Goal: Task Accomplishment & Management: Use online tool/utility

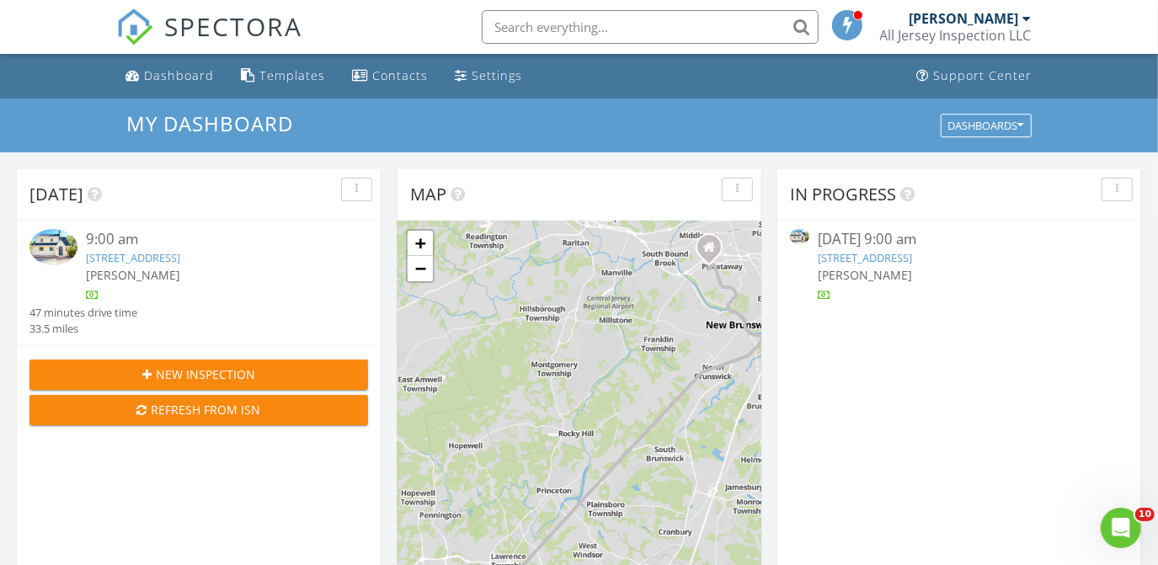
click at [907, 256] on link "1011 Parkside Ave, Ewing, NJ 08618" at bounding box center [865, 257] width 94 height 15
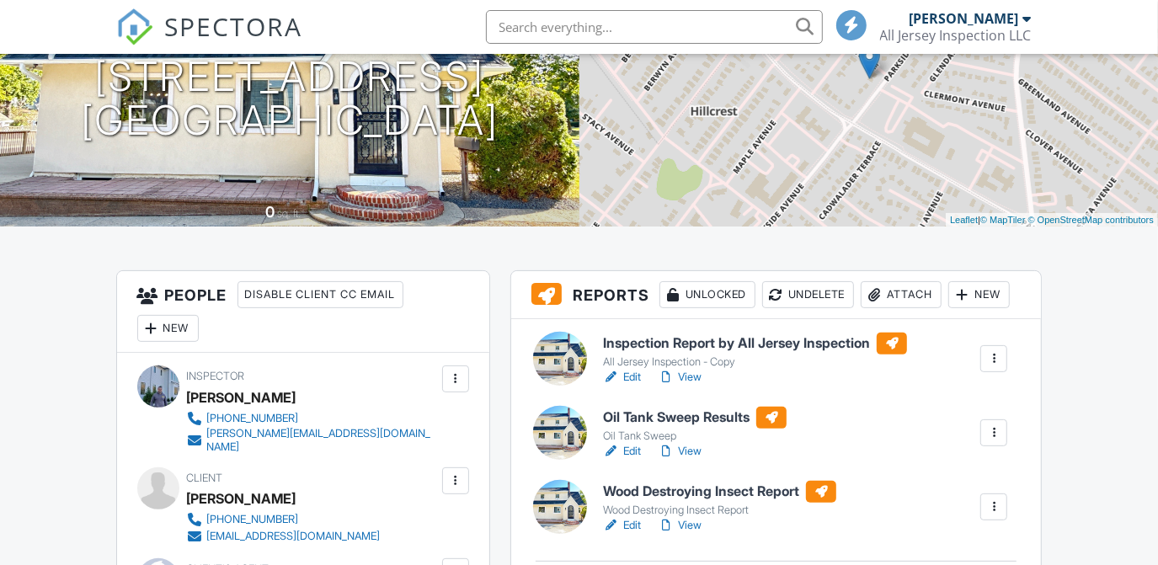
scroll to position [229, 0]
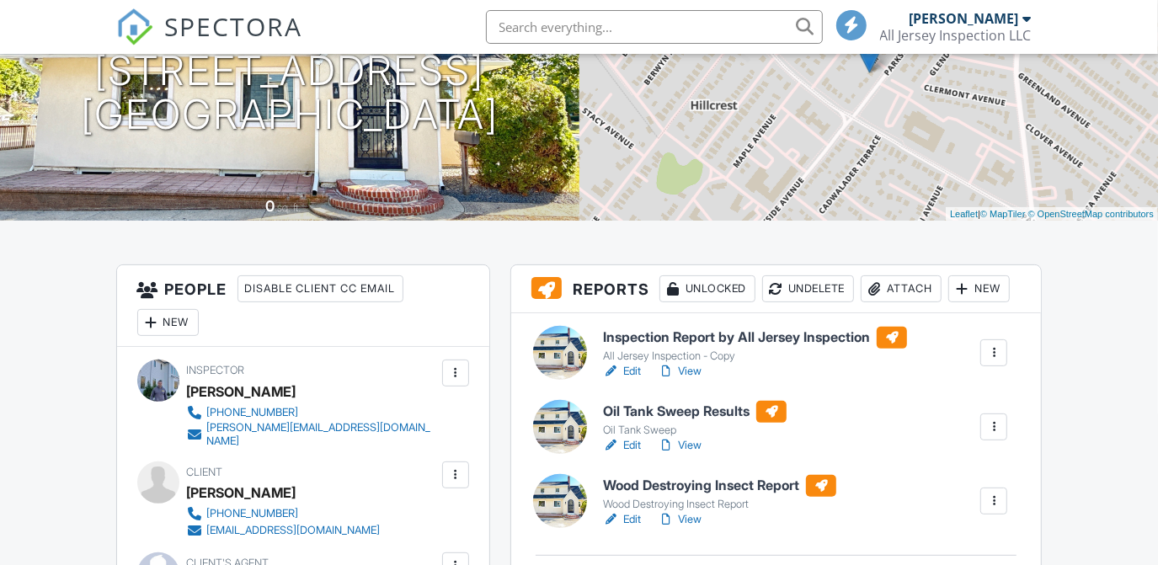
click at [665, 409] on h6 "Oil Tank Sweep Results" at bounding box center [695, 412] width 184 height 22
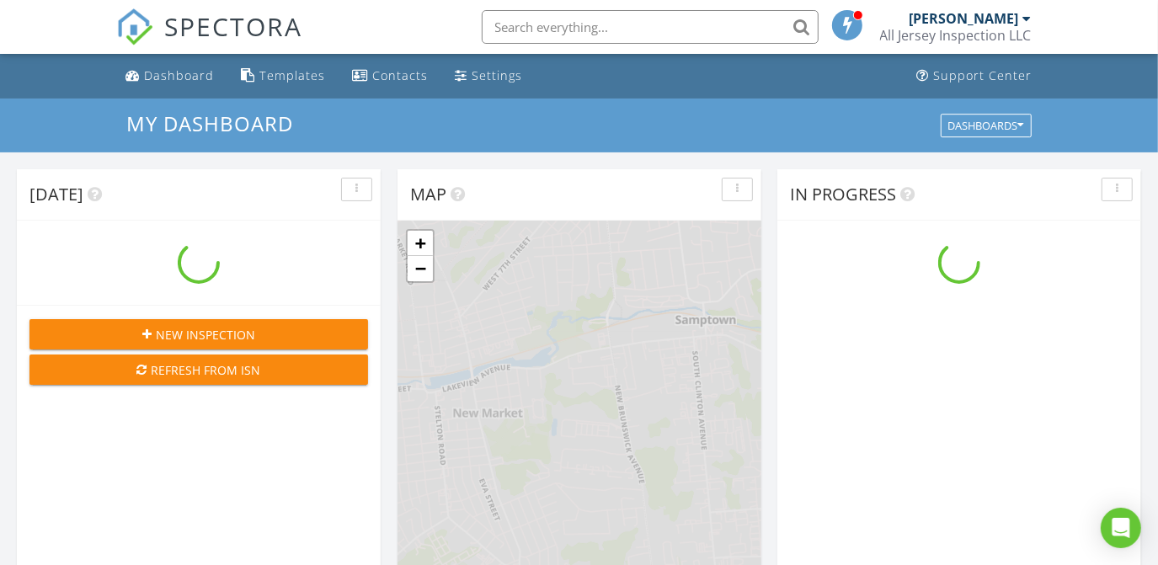
scroll to position [1558, 1183]
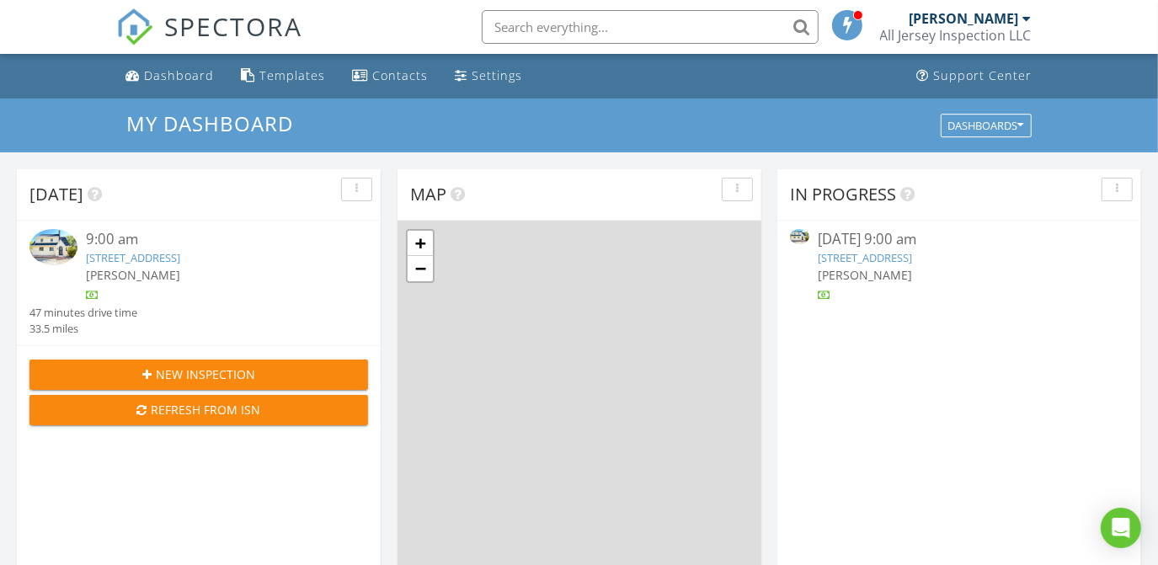
click at [902, 264] on link "1011 Parkside Ave, Ewing, NJ 08618" at bounding box center [865, 257] width 94 height 15
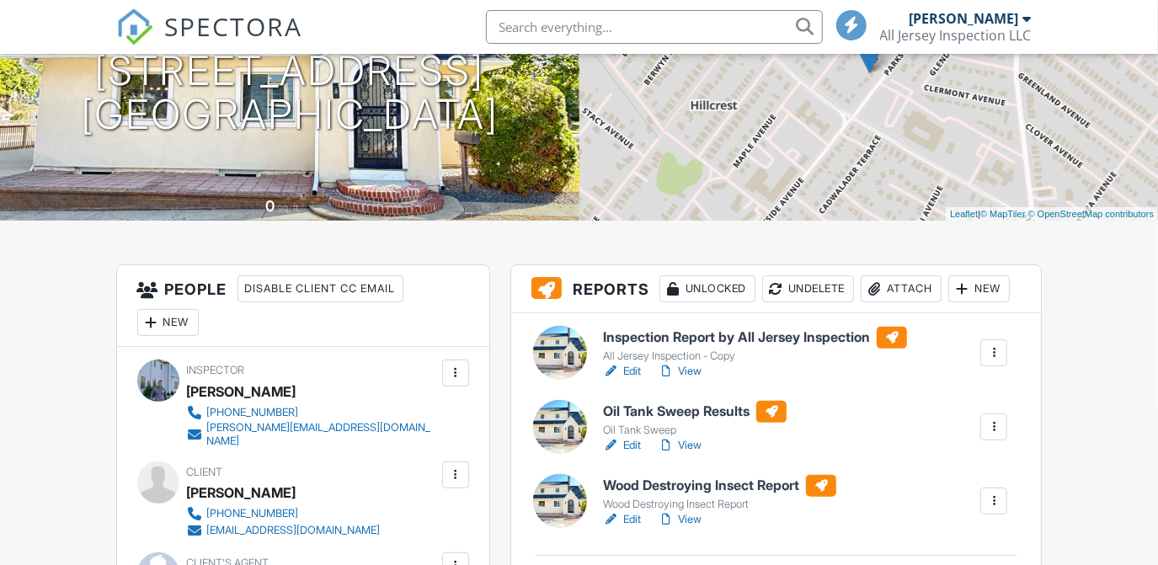
click at [698, 480] on h6 "Wood Destroying Insect Report" at bounding box center [719, 486] width 233 height 22
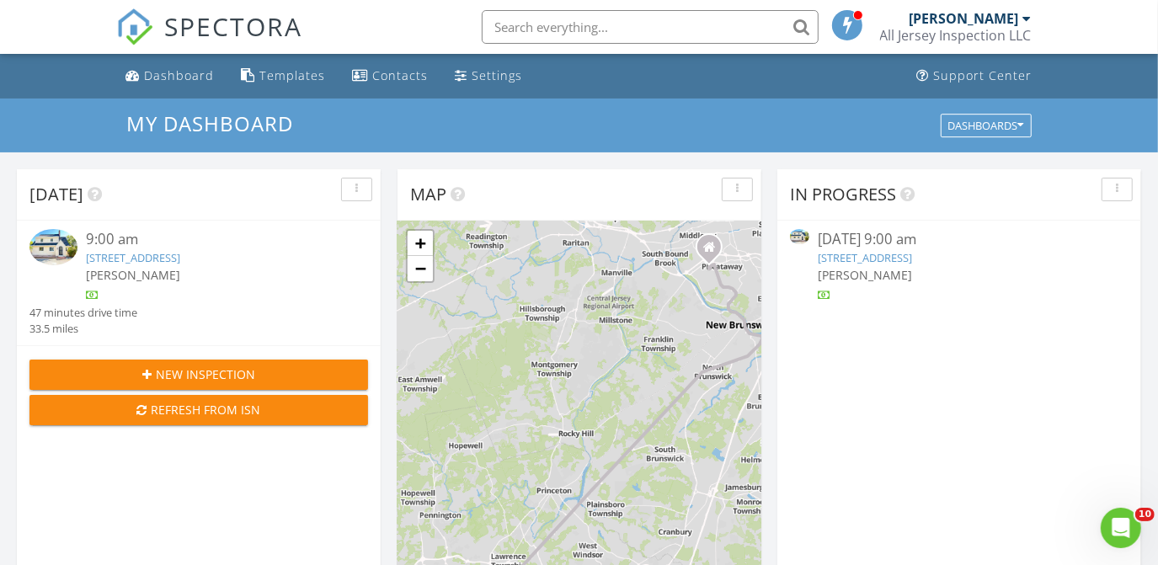
click at [901, 263] on link "1011 Parkside Ave, Ewing, NJ 08618" at bounding box center [865, 257] width 94 height 15
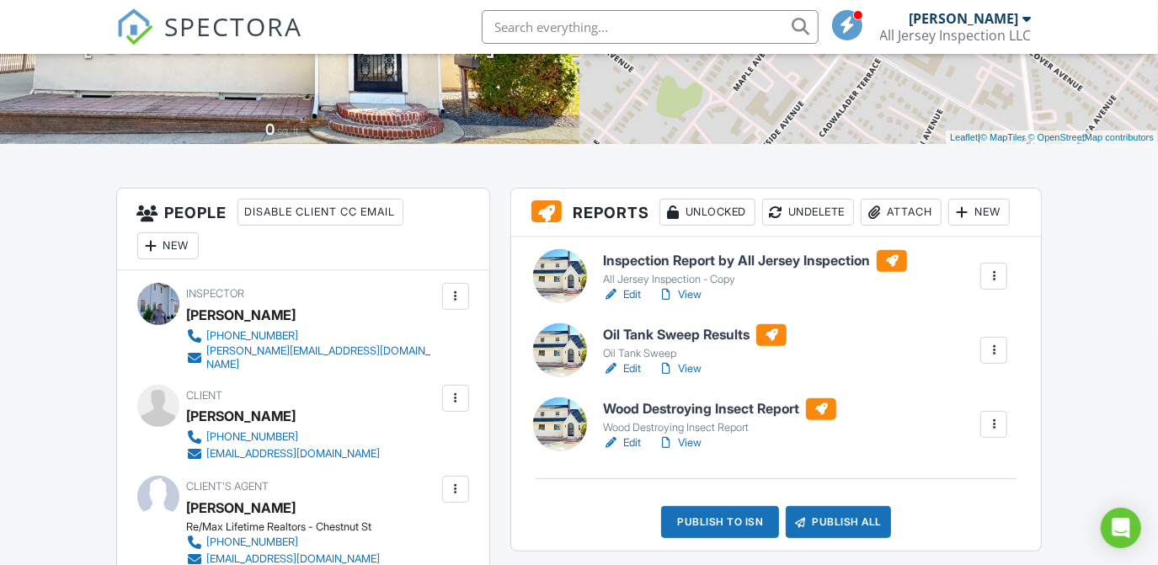
click at [720, 525] on div "Publish to ISN" at bounding box center [720, 522] width 118 height 32
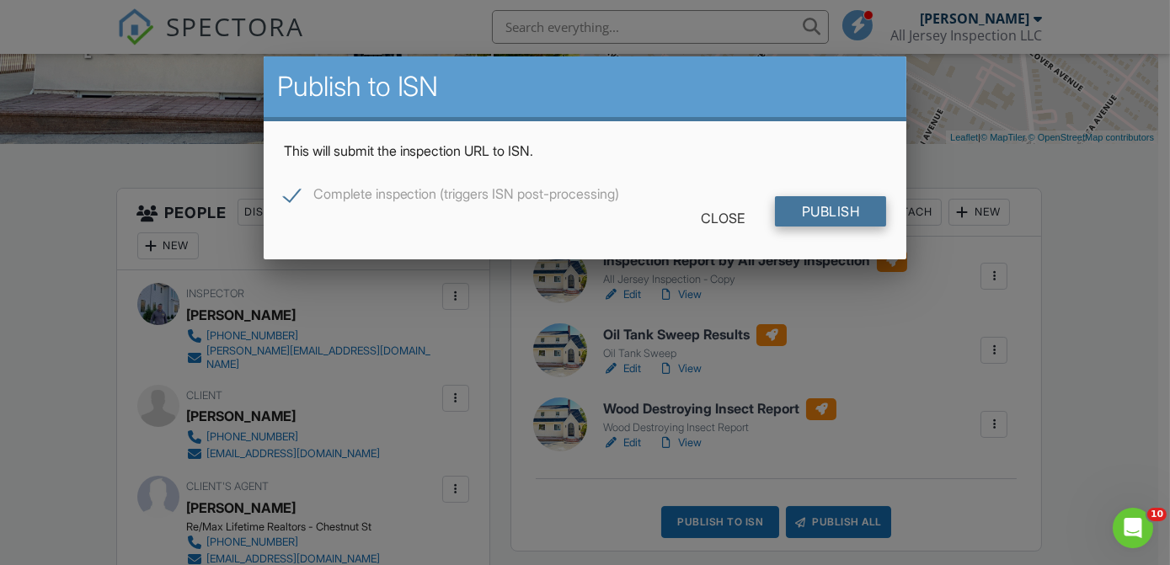
click at [824, 217] on input "Publish" at bounding box center [831, 211] width 112 height 30
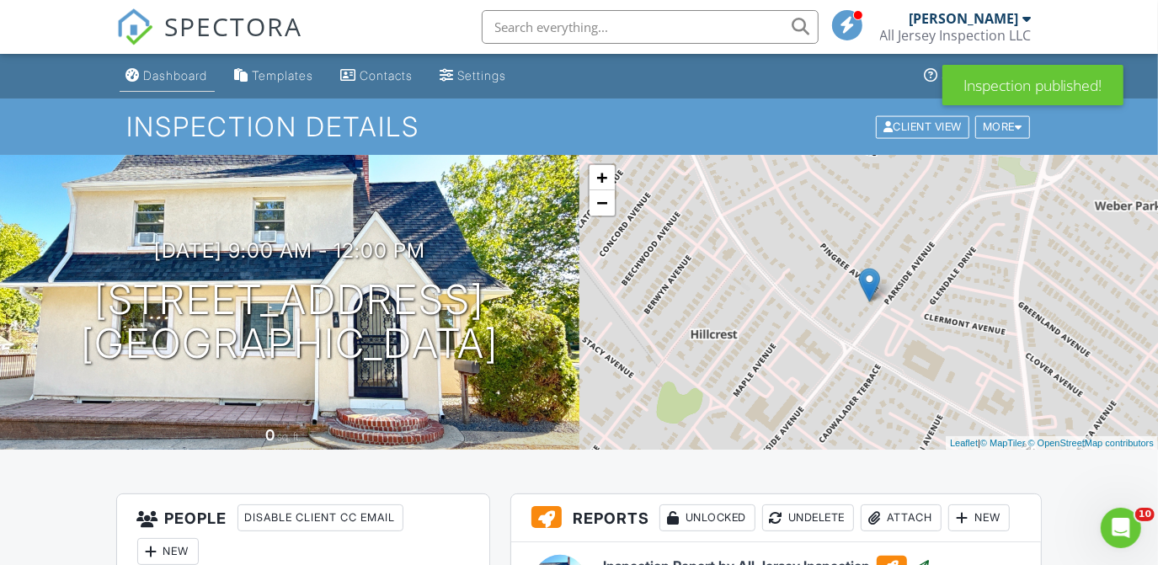
click at [202, 71] on div "Dashboard" at bounding box center [176, 75] width 64 height 14
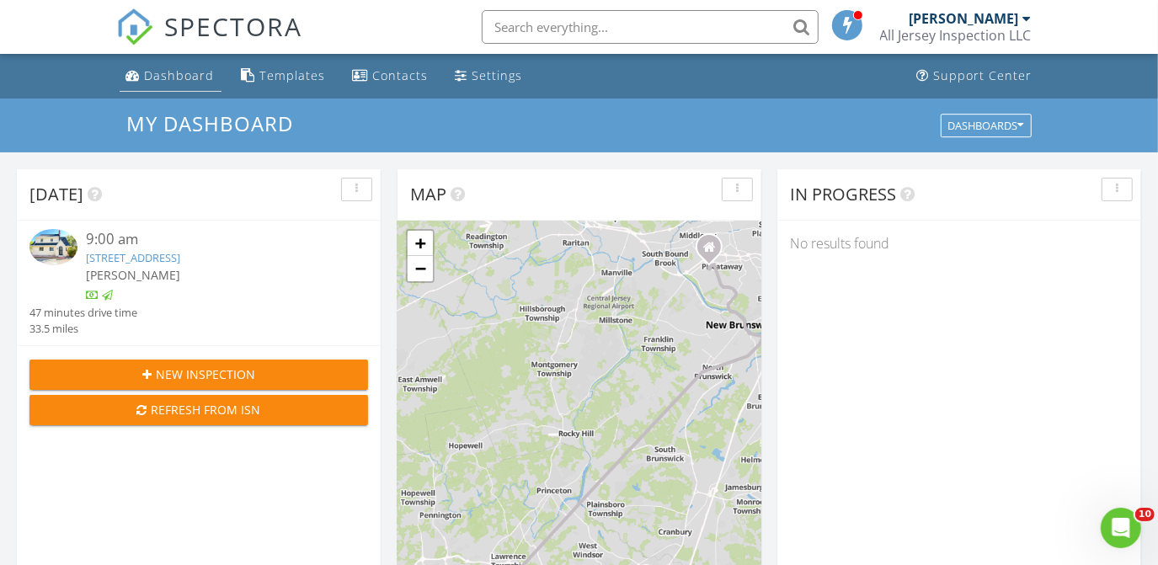
click at [158, 78] on div "Dashboard" at bounding box center [180, 75] width 70 height 16
click at [168, 88] on link "Dashboard" at bounding box center [171, 76] width 102 height 31
